Goal: Task Accomplishment & Management: Use online tool/utility

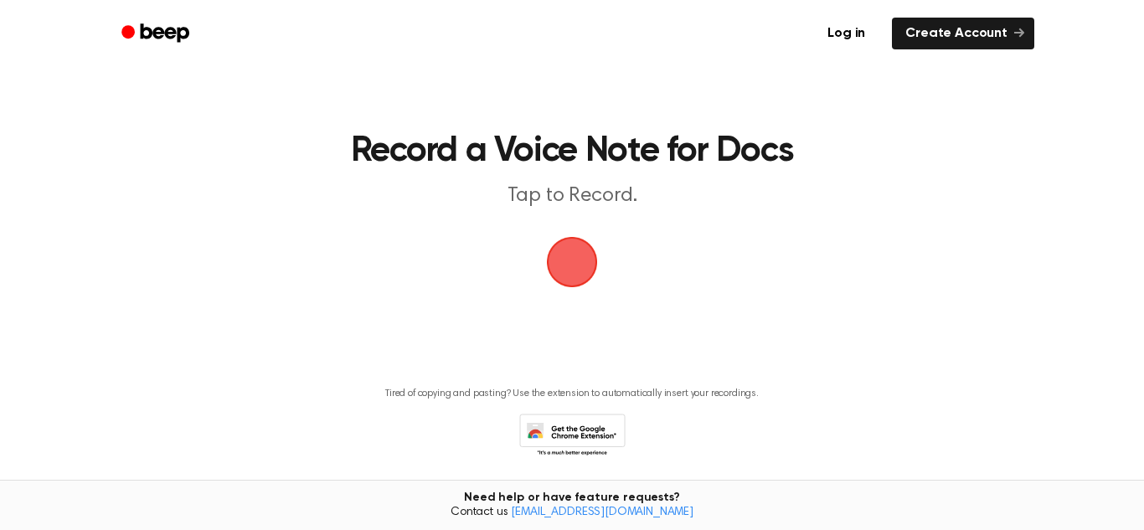
click at [579, 290] on span "button" at bounding box center [572, 262] width 60 height 60
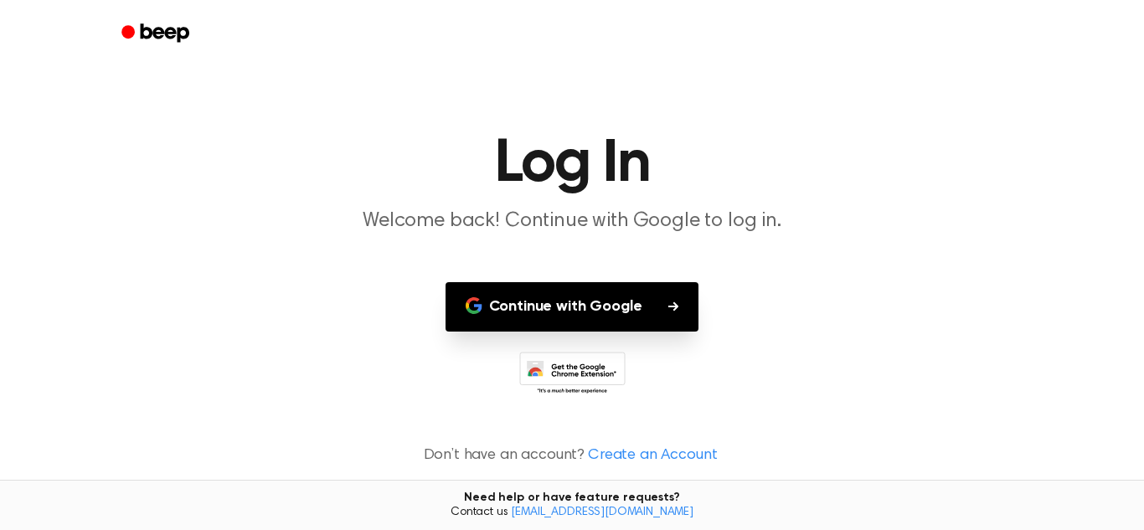
click at [643, 316] on button "Continue with Google" at bounding box center [572, 306] width 254 height 49
click at [527, 310] on button "Continue with Google" at bounding box center [572, 306] width 254 height 49
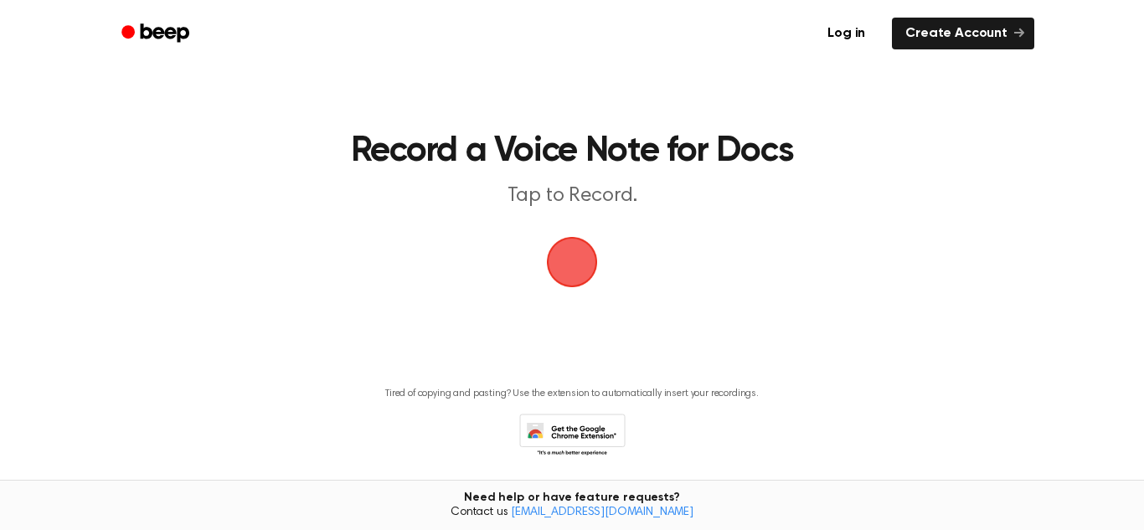
click at [529, 295] on main "Record a Voice Note for Docs Tap to Record. Tired of copying and pasting? Use t…" at bounding box center [572, 253] width 1144 height 506
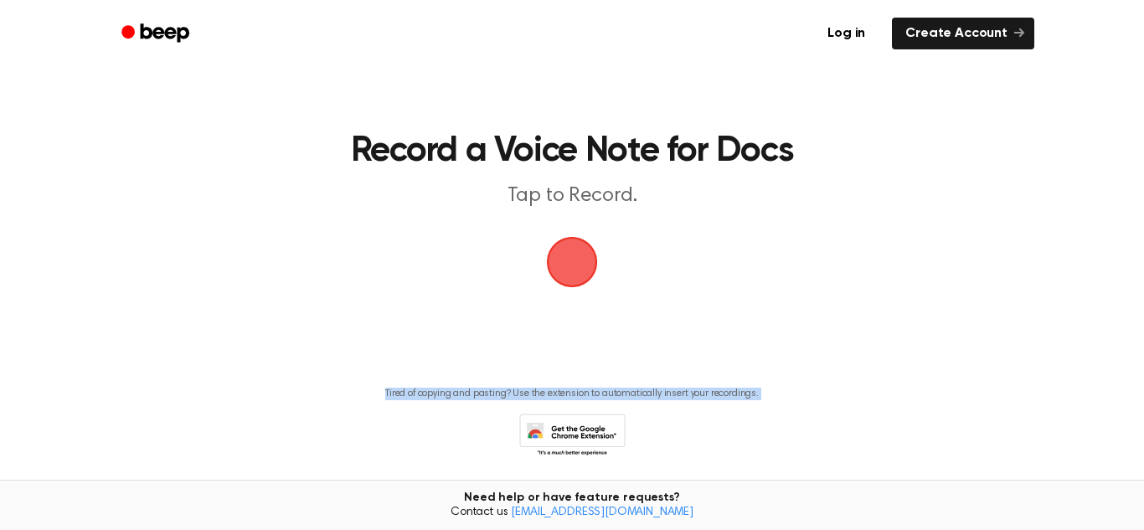
click at [529, 295] on main "Record a Voice Note for Docs Tap to Record. Tired of copying and pasting? Use t…" at bounding box center [572, 253] width 1144 height 506
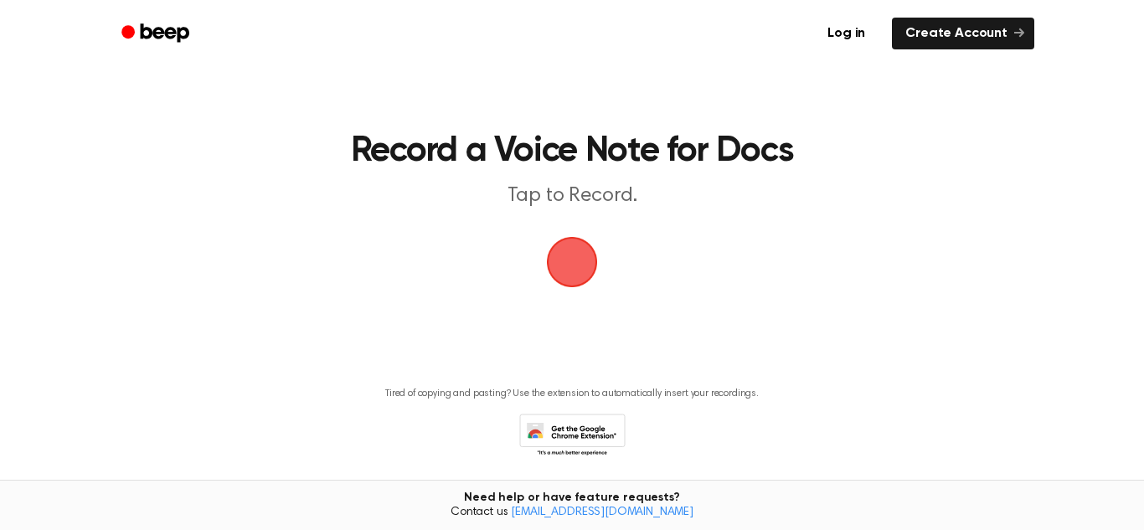
click at [529, 295] on main "Record a Voice Note for Docs Tap to Record. Tired of copying and pasting? Use t…" at bounding box center [572, 253] width 1144 height 506
click at [556, 297] on span "button" at bounding box center [572, 262] width 94 height 94
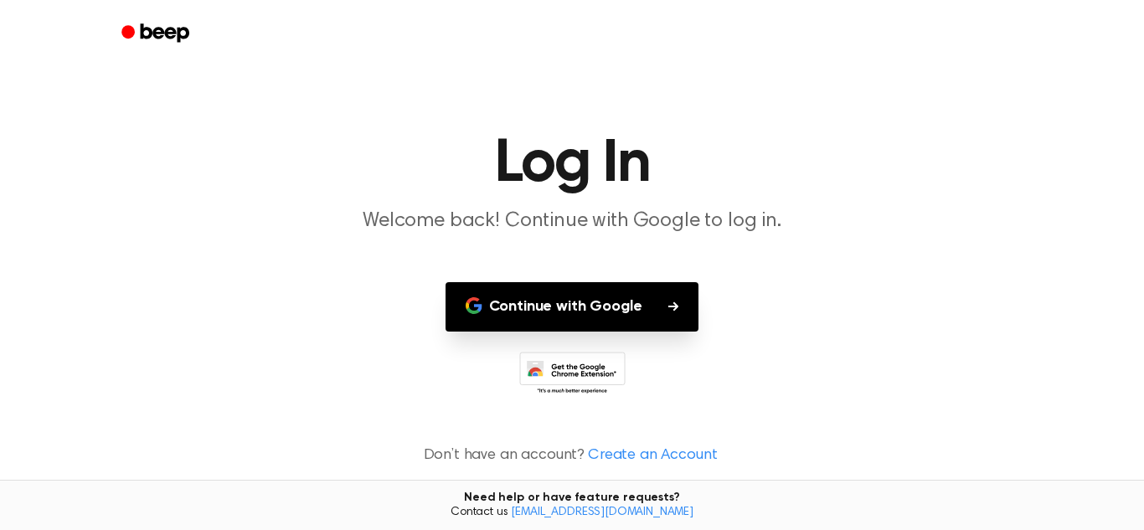
click at [556, 297] on button "Continue with Google" at bounding box center [572, 306] width 254 height 49
